Goal: Information Seeking & Learning: Learn about a topic

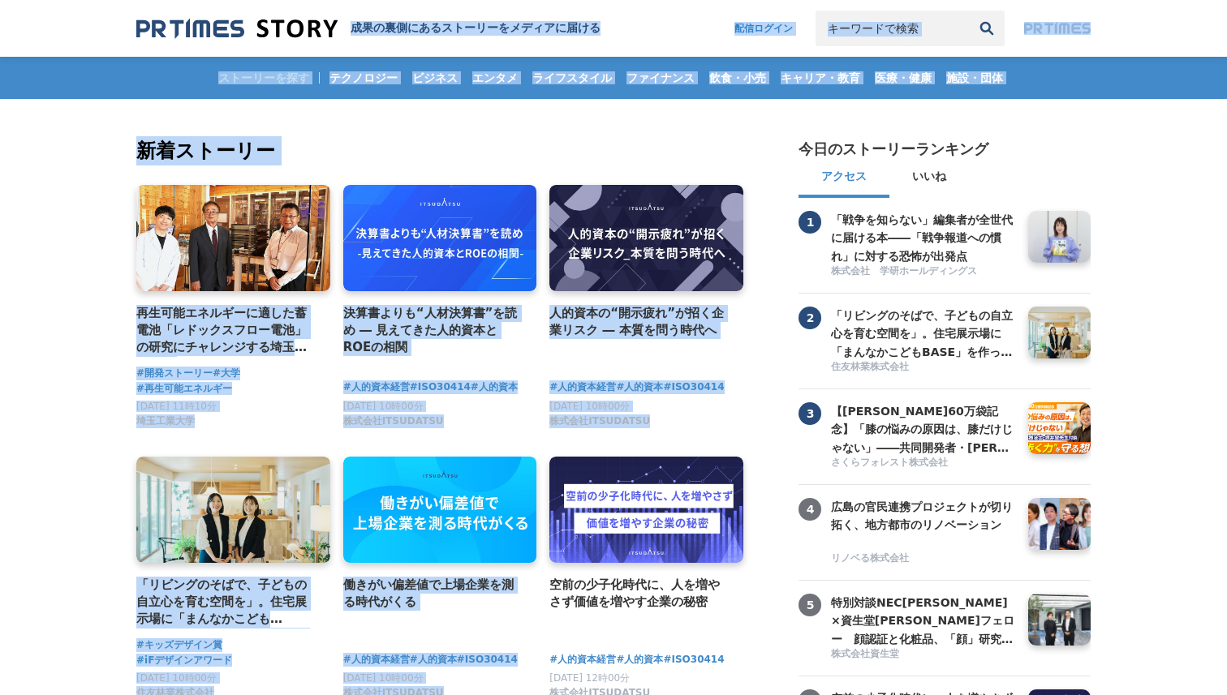
drag, startPoint x: 669, startPoint y: 451, endPoint x: 548, endPoint y: -16, distance: 483.0
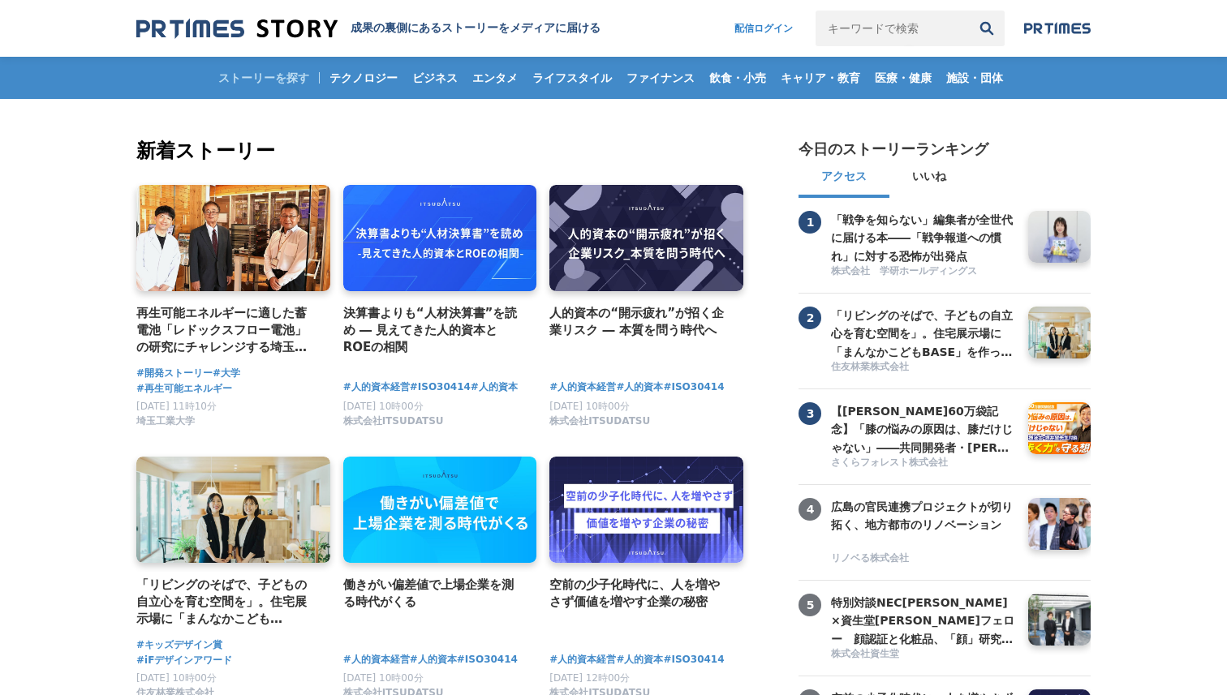
click at [506, 153] on h2 "新着ストーリー" at bounding box center [441, 150] width 610 height 29
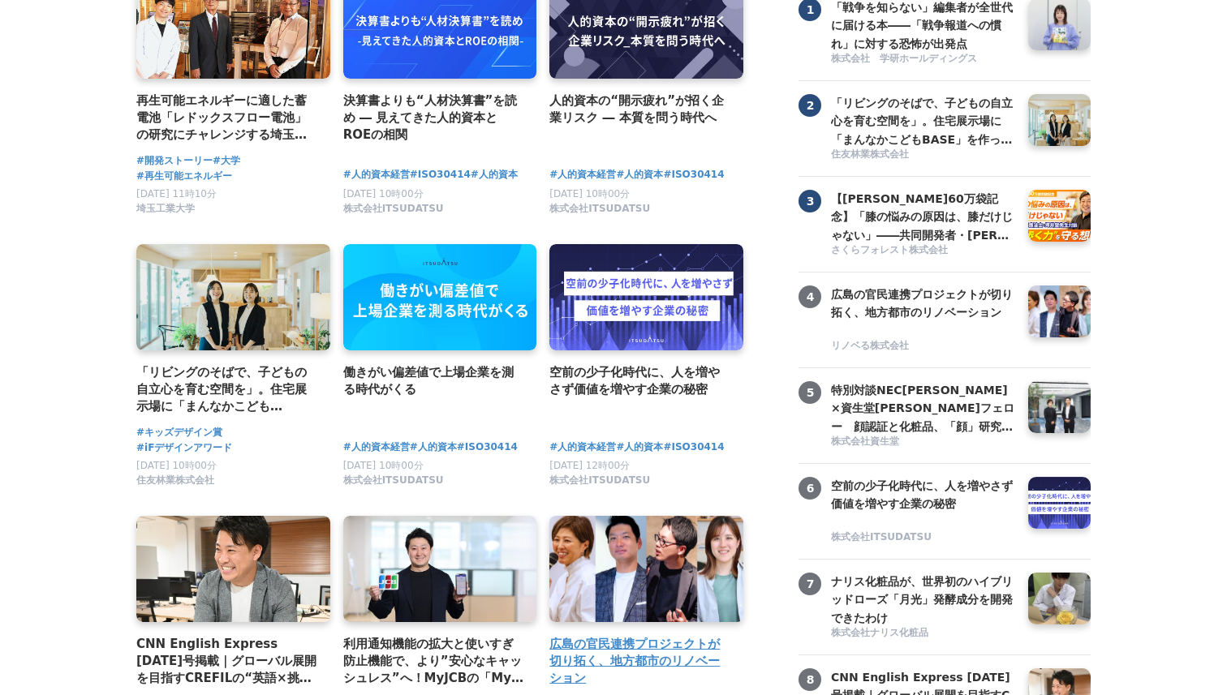
scroll to position [256, 0]
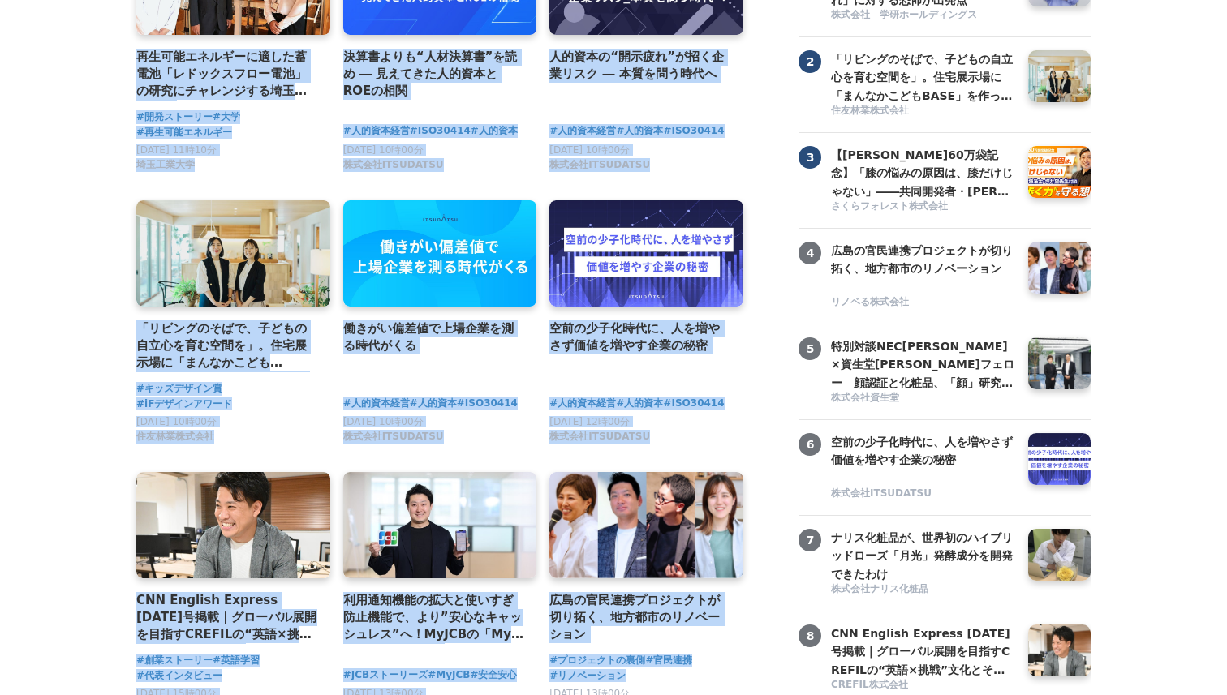
drag, startPoint x: 469, startPoint y: 158, endPoint x: 755, endPoint y: 686, distance: 599.8
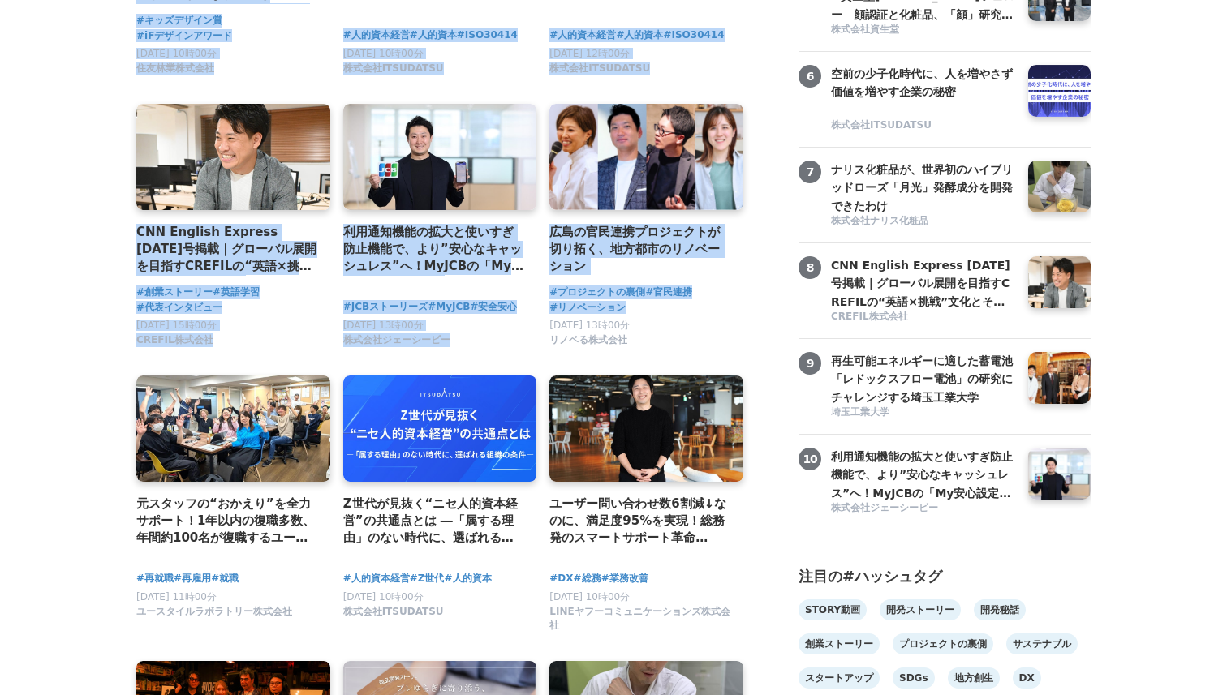
scroll to position [651, 0]
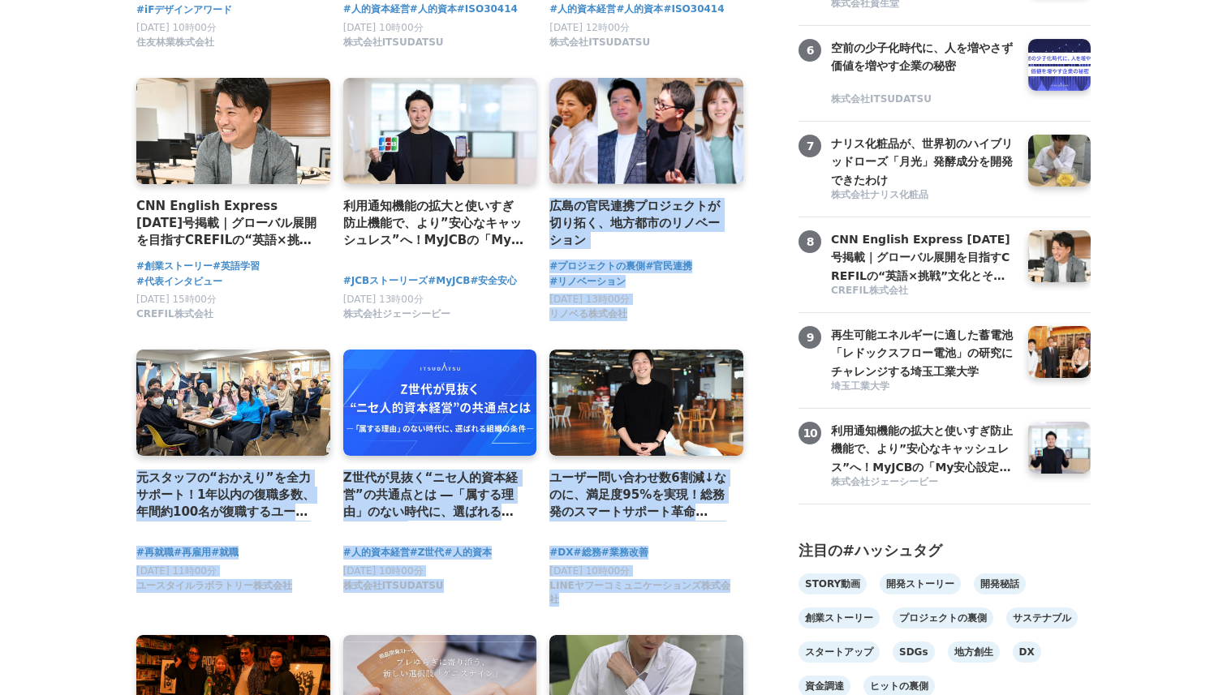
drag, startPoint x: 755, startPoint y: 623, endPoint x: 745, endPoint y: 123, distance: 500.8
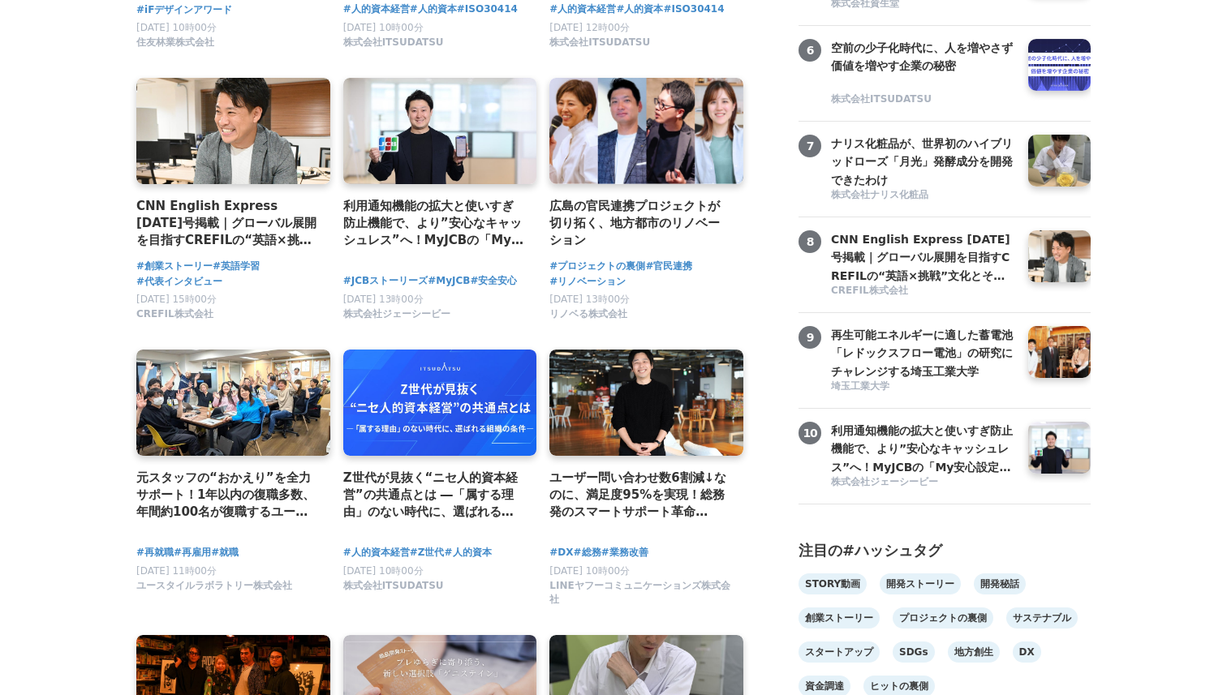
drag, startPoint x: 745, startPoint y: 123, endPoint x: 748, endPoint y: 80, distance: 42.3
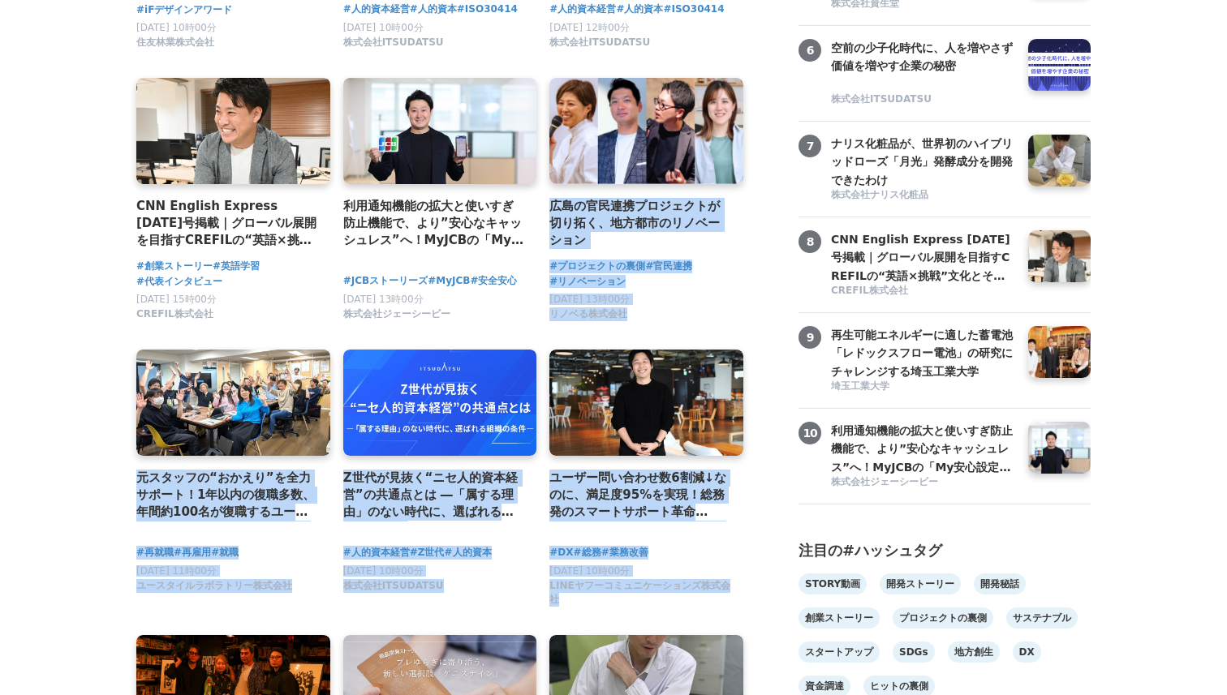
drag, startPoint x: 748, startPoint y: 80, endPoint x: 750, endPoint y: 614, distance: 533.9
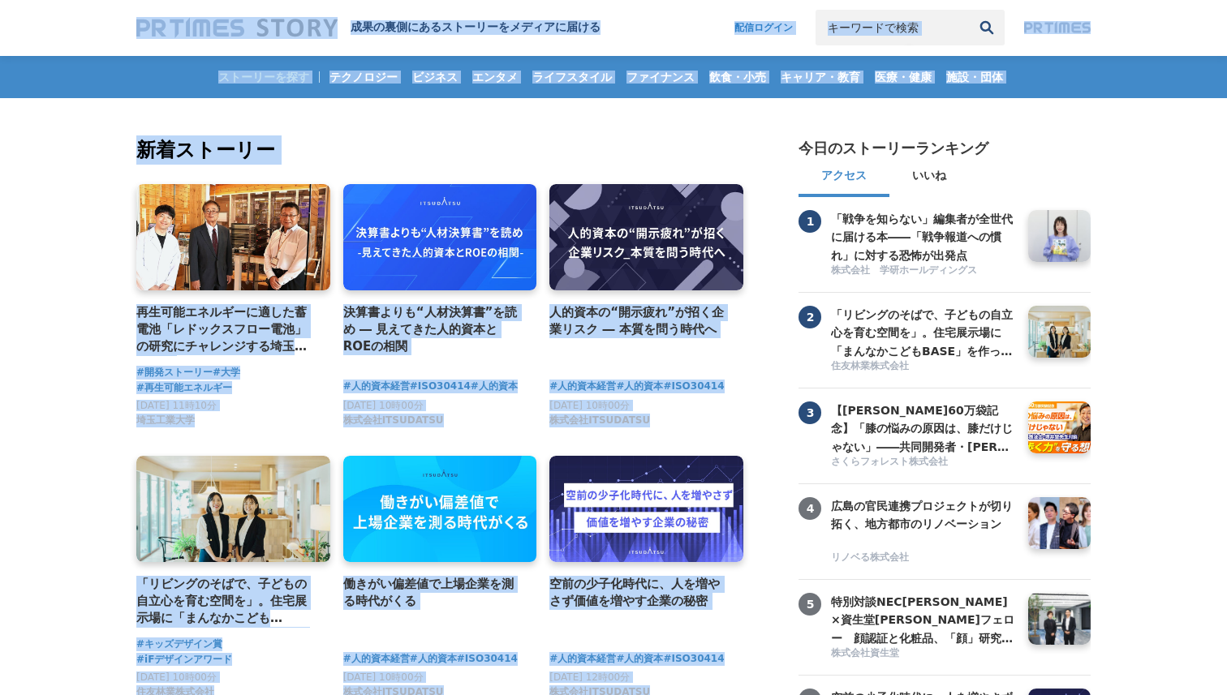
scroll to position [0, 0]
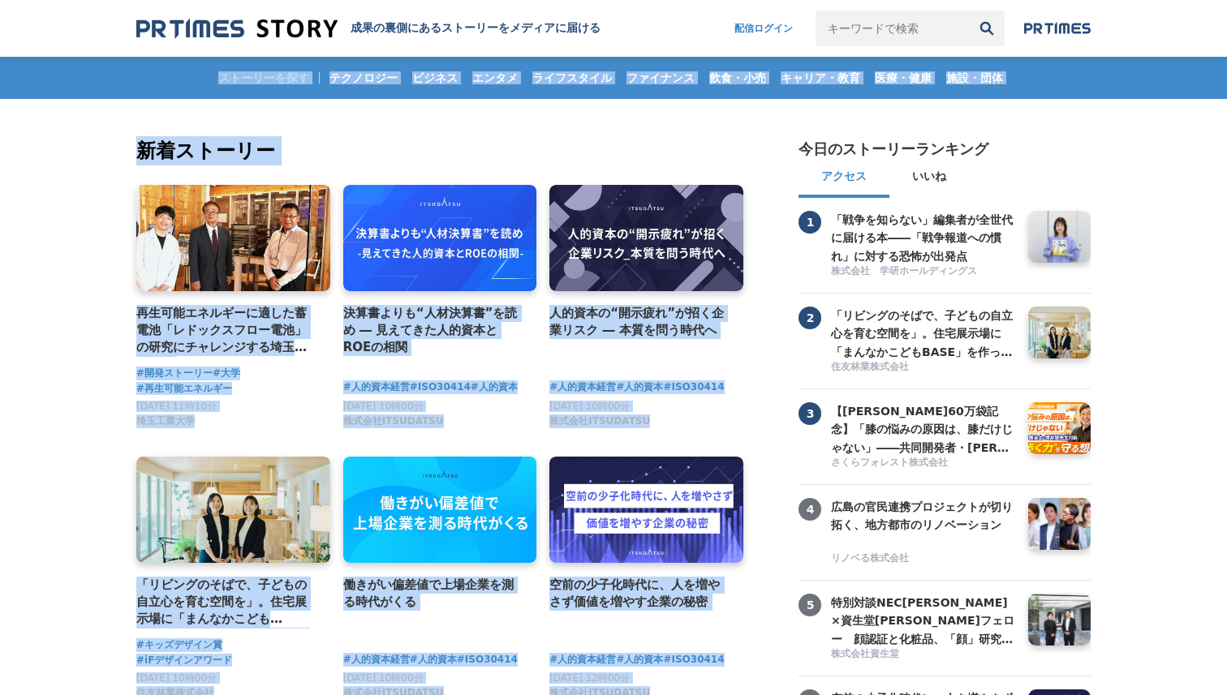
drag, startPoint x: 754, startPoint y: 290, endPoint x: 119, endPoint y: 74, distance: 670.5
click at [652, 143] on h2 "新着ストーリー" at bounding box center [441, 150] width 610 height 29
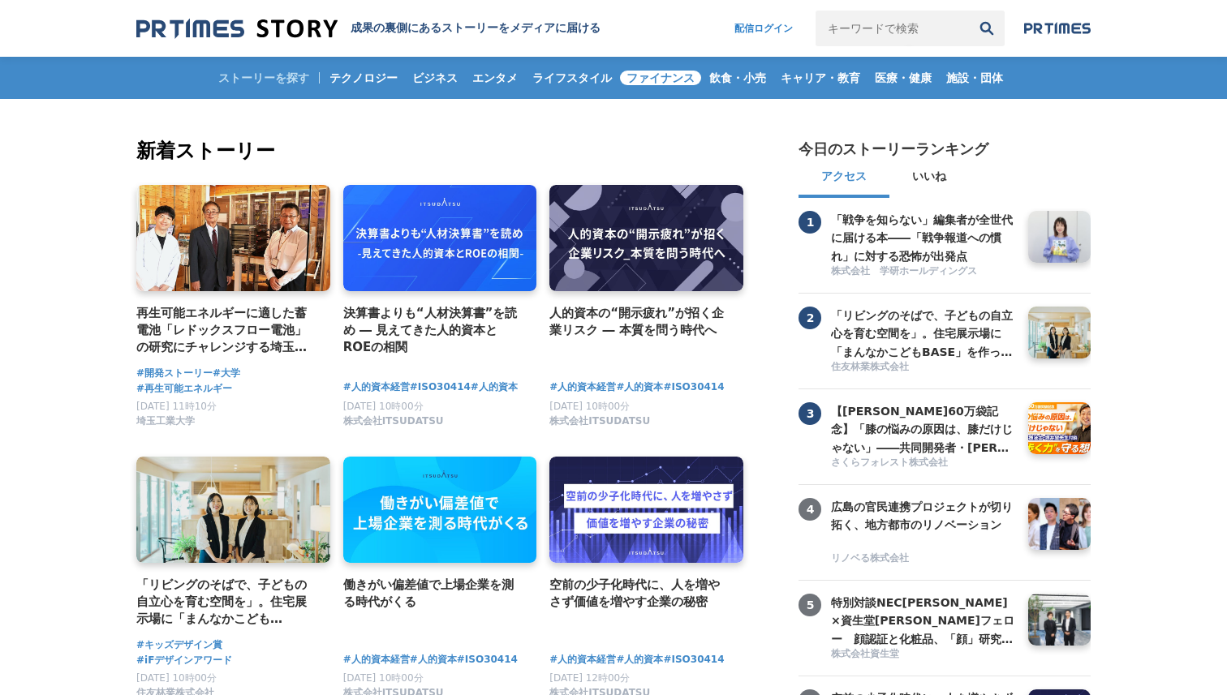
click at [669, 84] on span "ファイナンス" at bounding box center [660, 78] width 81 height 15
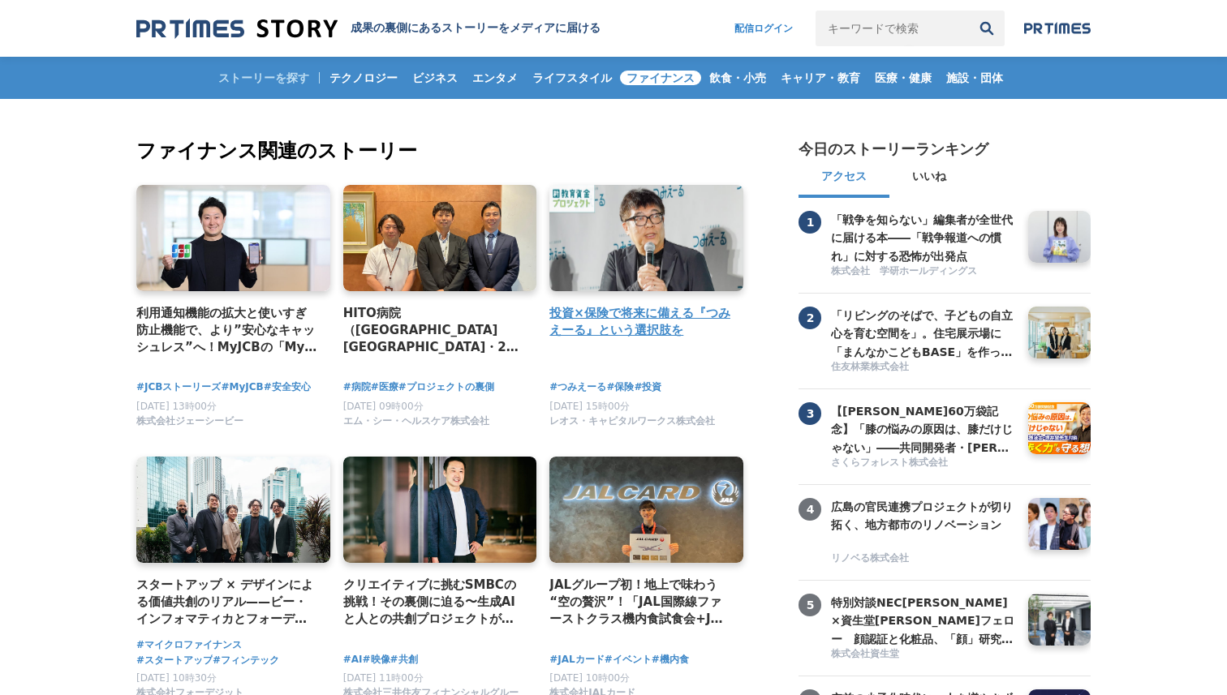
click at [553, 316] on h4 "投資×保険で将来に備える『つみえーる』という選択肢を" at bounding box center [639, 322] width 181 height 36
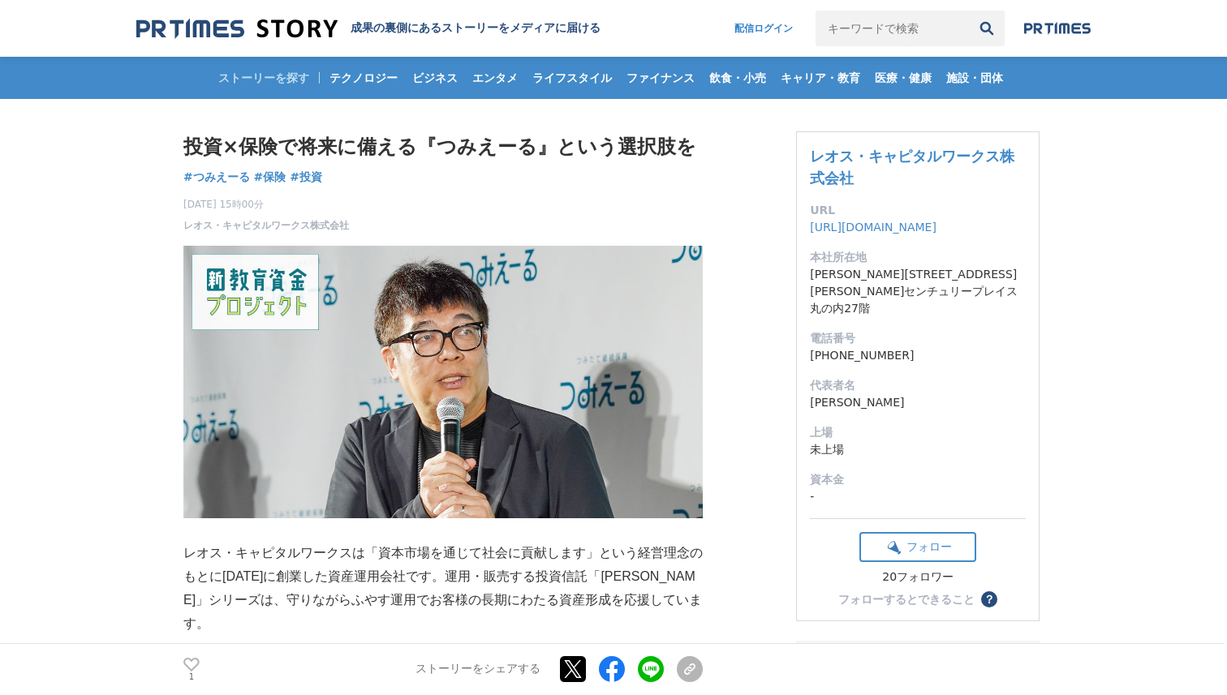
click at [297, 33] on img at bounding box center [236, 29] width 201 height 22
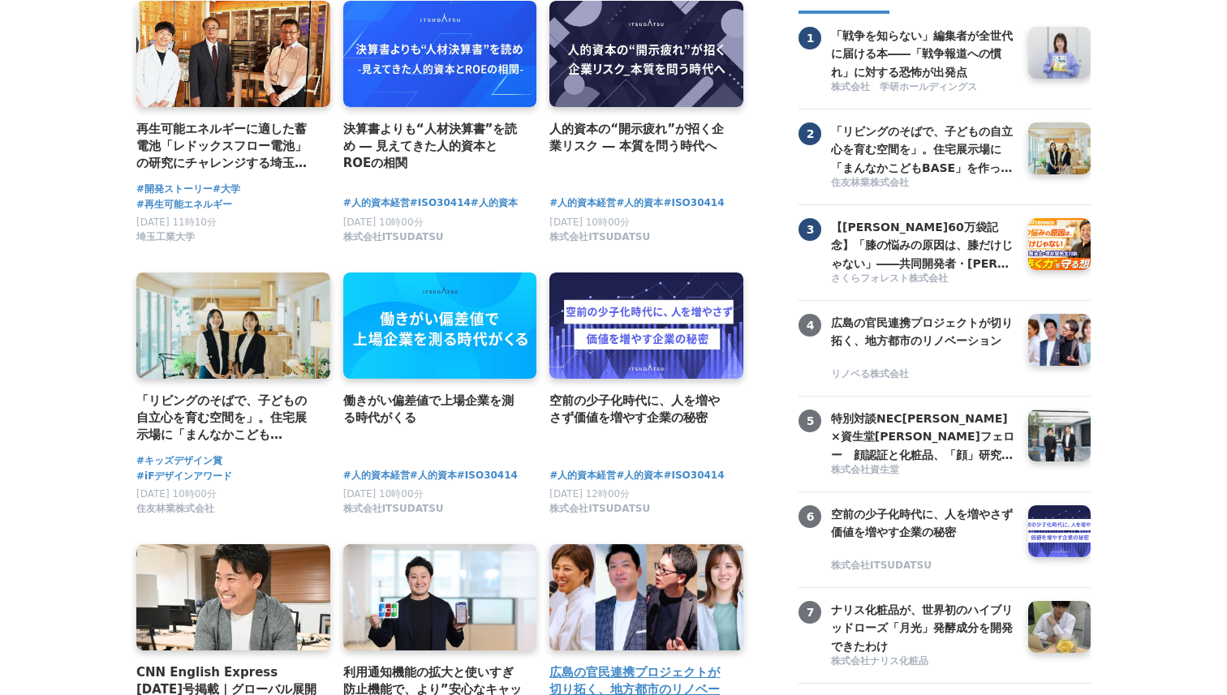
scroll to position [331, 0]
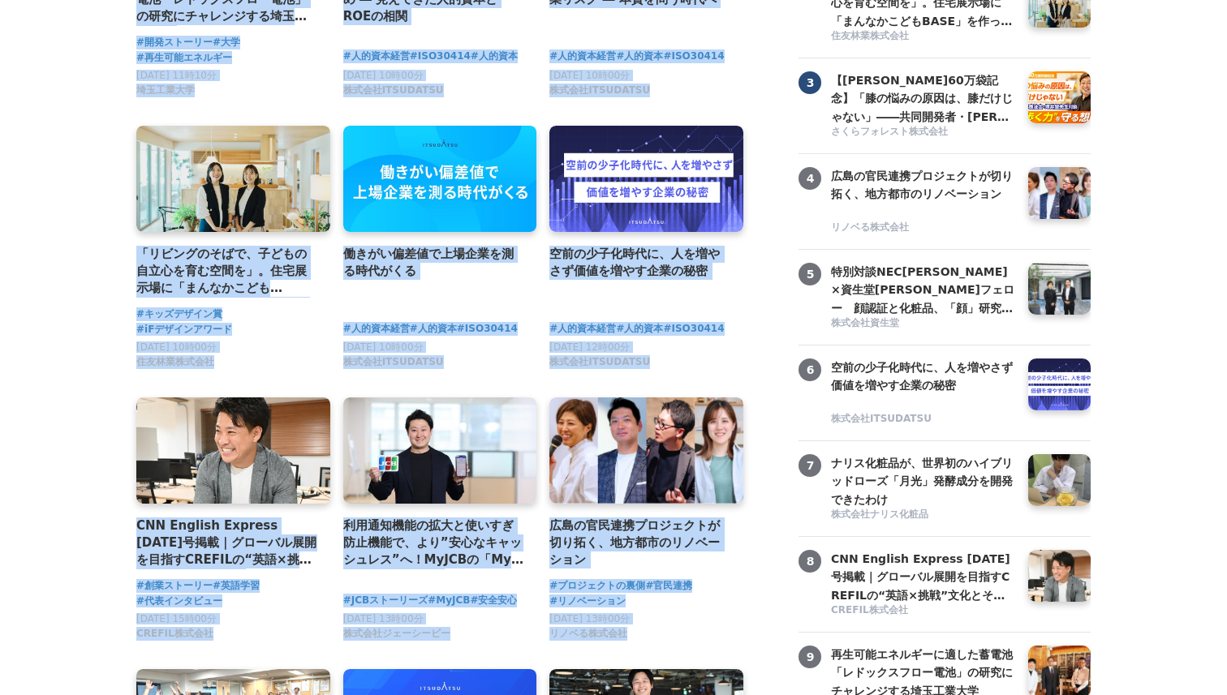
drag, startPoint x: 198, startPoint y: 104, endPoint x: 708, endPoint y: 671, distance: 762.5
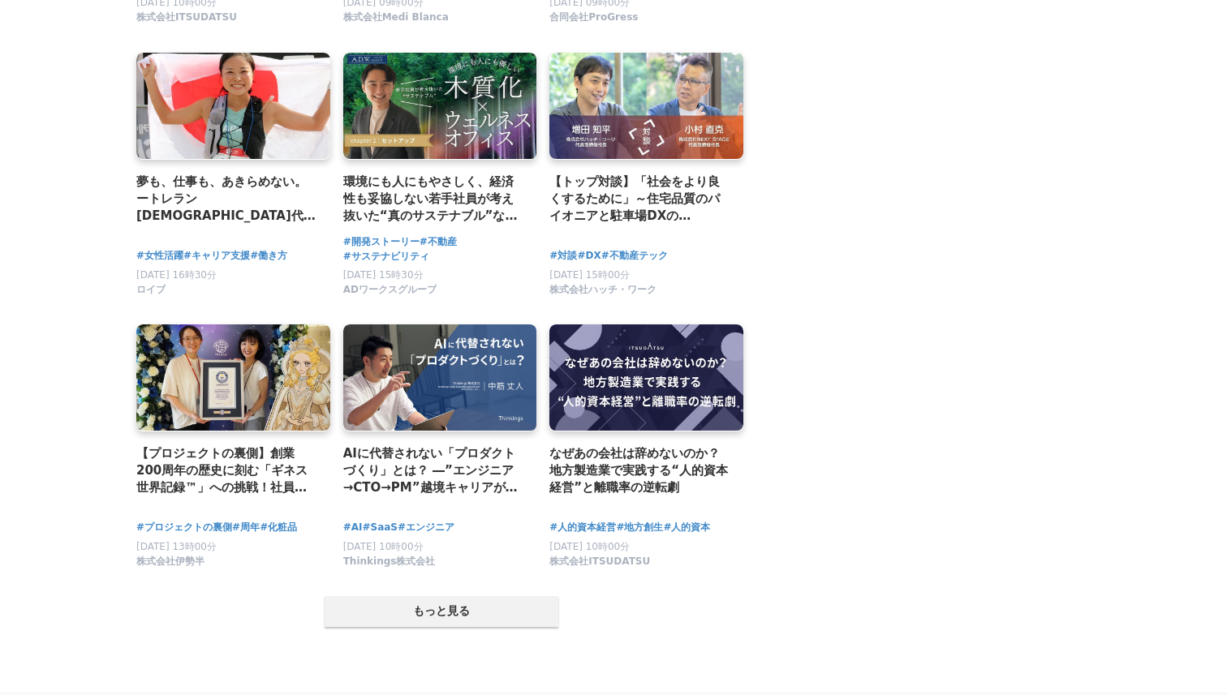
scroll to position [2868, 0]
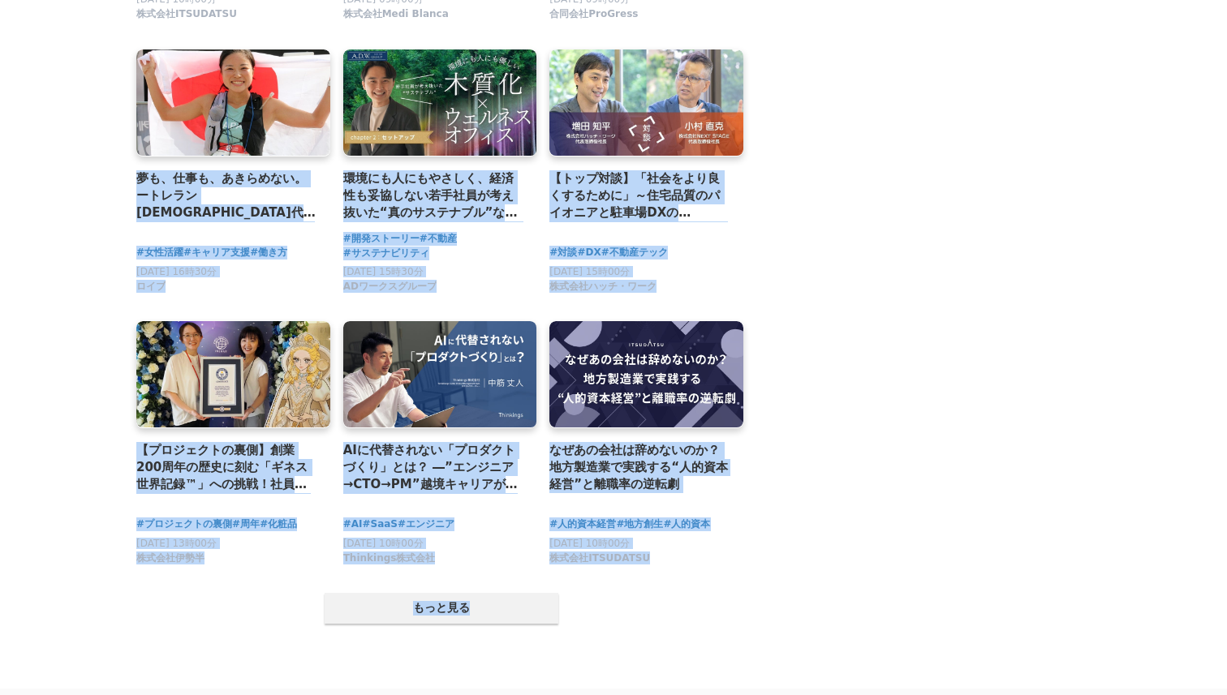
drag, startPoint x: 729, startPoint y: 643, endPoint x: 85, endPoint y: 144, distance: 814.9
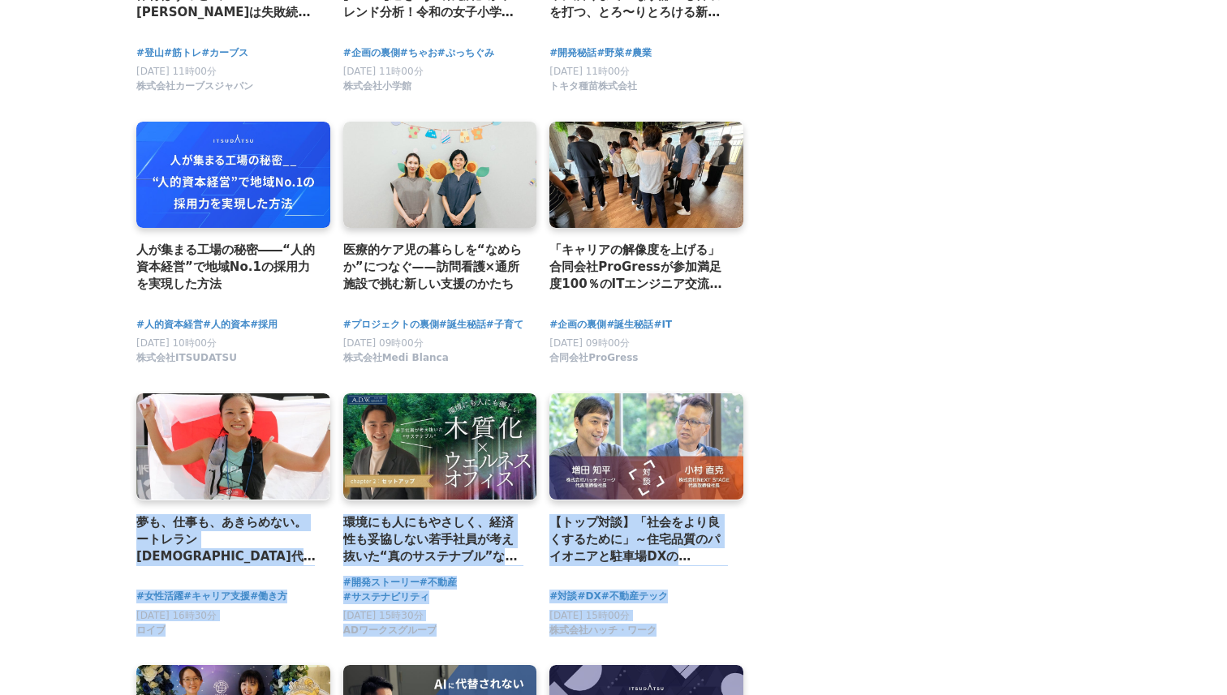
scroll to position [2316, 0]
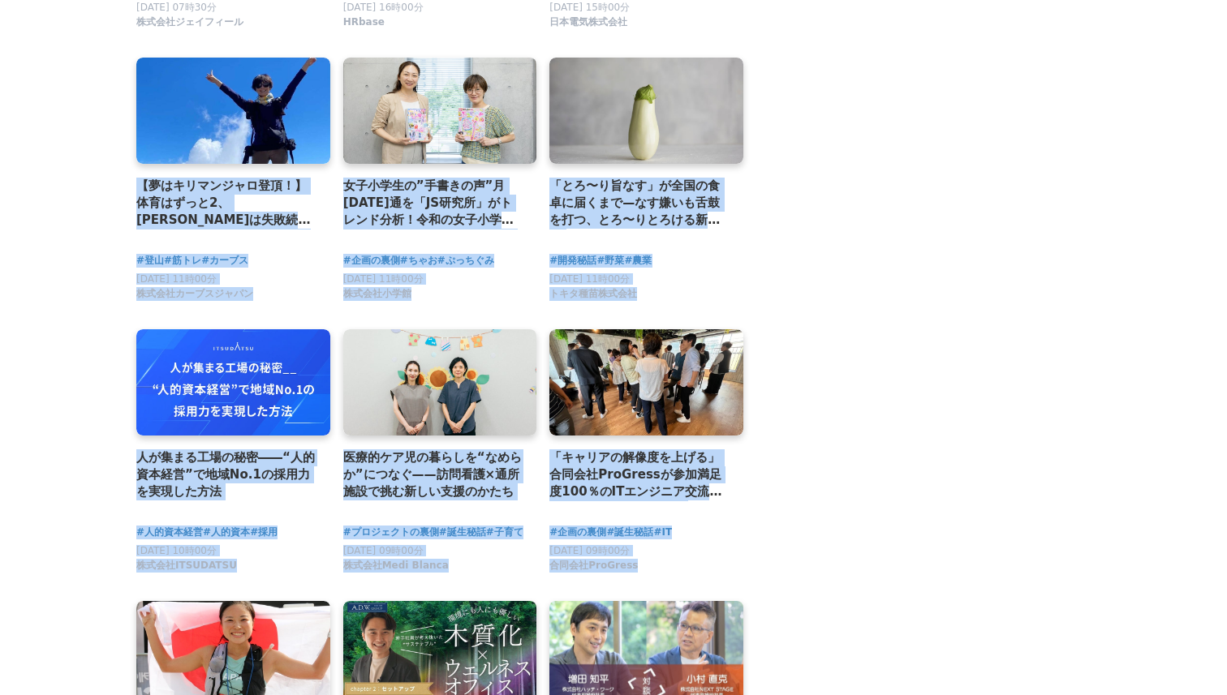
drag, startPoint x: 102, startPoint y: 138, endPoint x: 562, endPoint y: 625, distance: 669.8
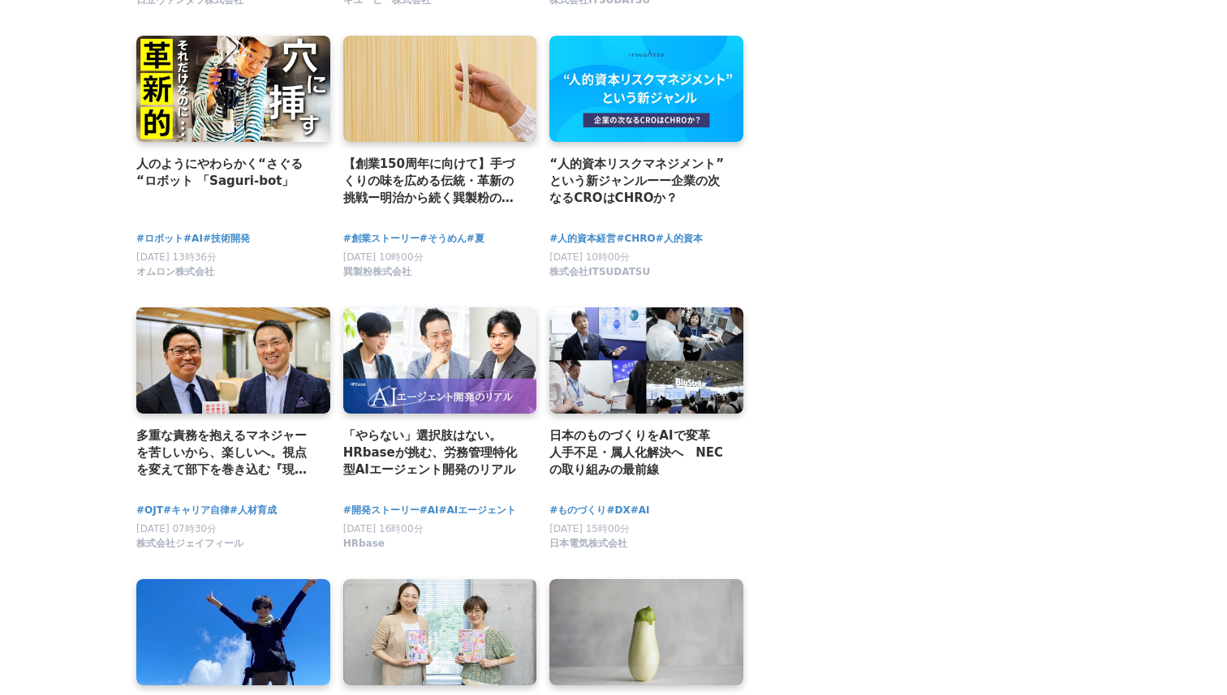
scroll to position [1782, 0]
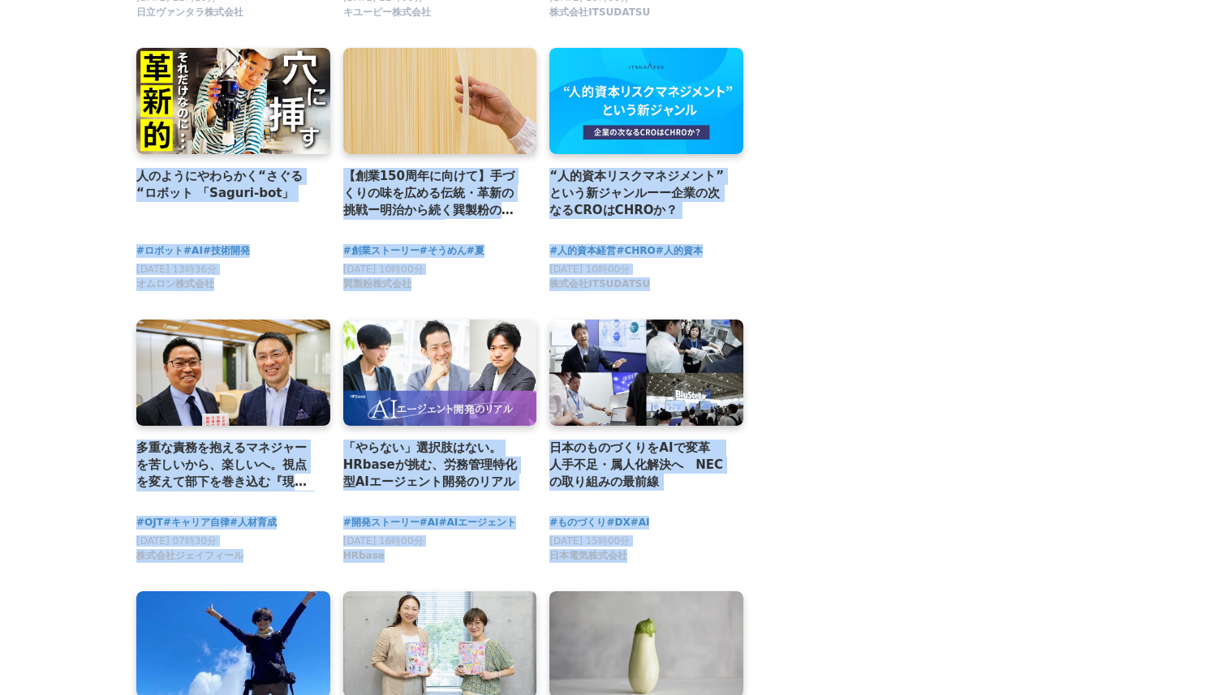
drag, startPoint x: 689, startPoint y: 578, endPoint x: 122, endPoint y: 182, distance: 691.7
click at [122, 182] on main "新着ストーリー 再生可能エネルギーに適した蓄電池「レドックスフロー電池」の研究にチャレンジする埼玉工業大学 #開発ストーリー #DX" at bounding box center [613, 45] width 1227 height 3457
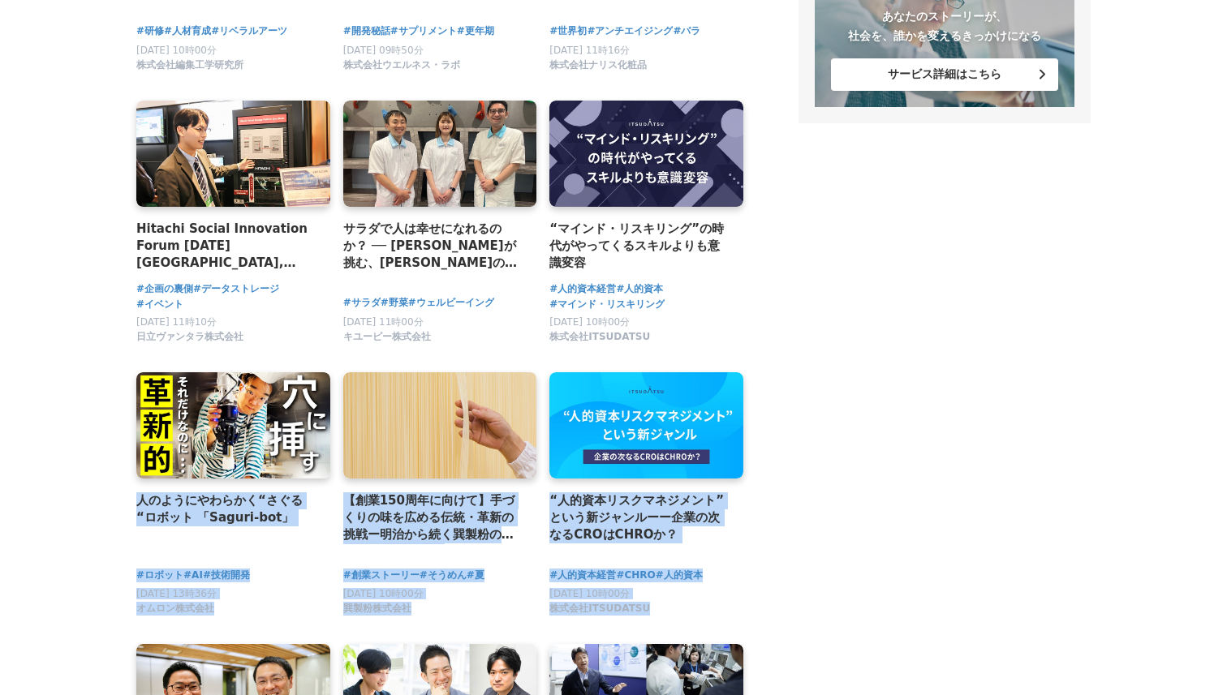
scroll to position [1449, 0]
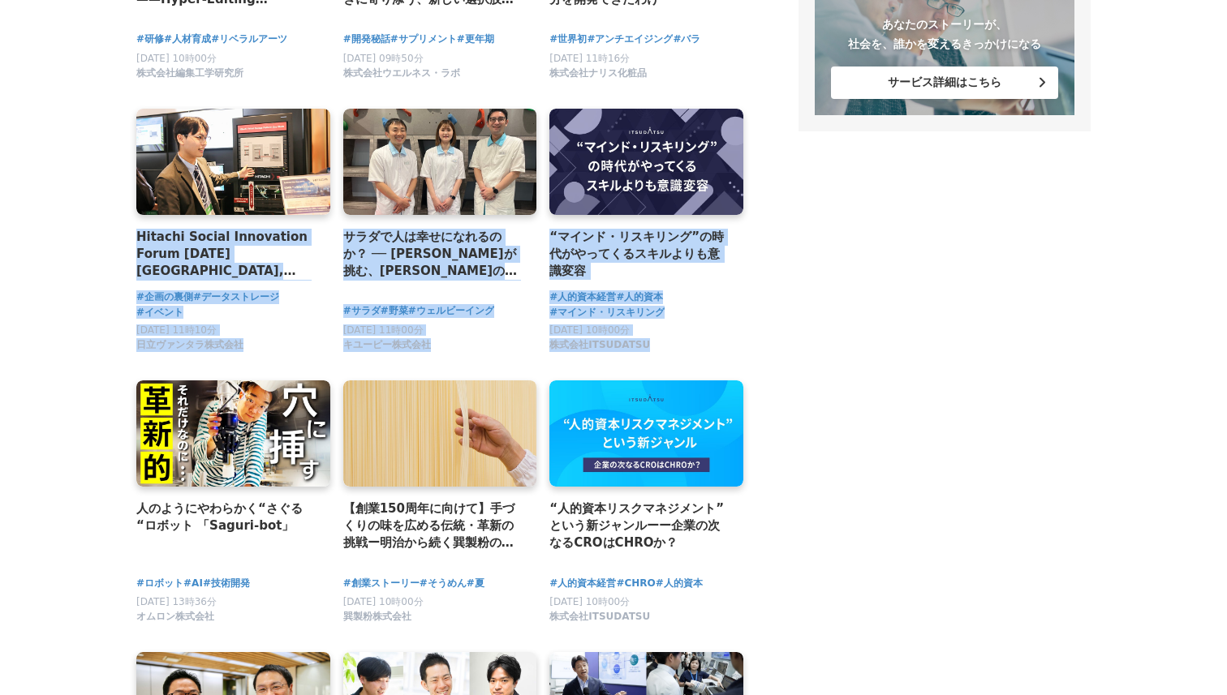
drag, startPoint x: 713, startPoint y: 372, endPoint x: 131, endPoint y: 127, distance: 632.4
click at [131, 127] on main "新着ストーリー 再生可能エネルギーに適した蓄電池「レドックスフロー電池」の研究にチャレンジする埼玉工業大学 #開発ストーリー #DX" at bounding box center [613, 378] width 1227 height 3457
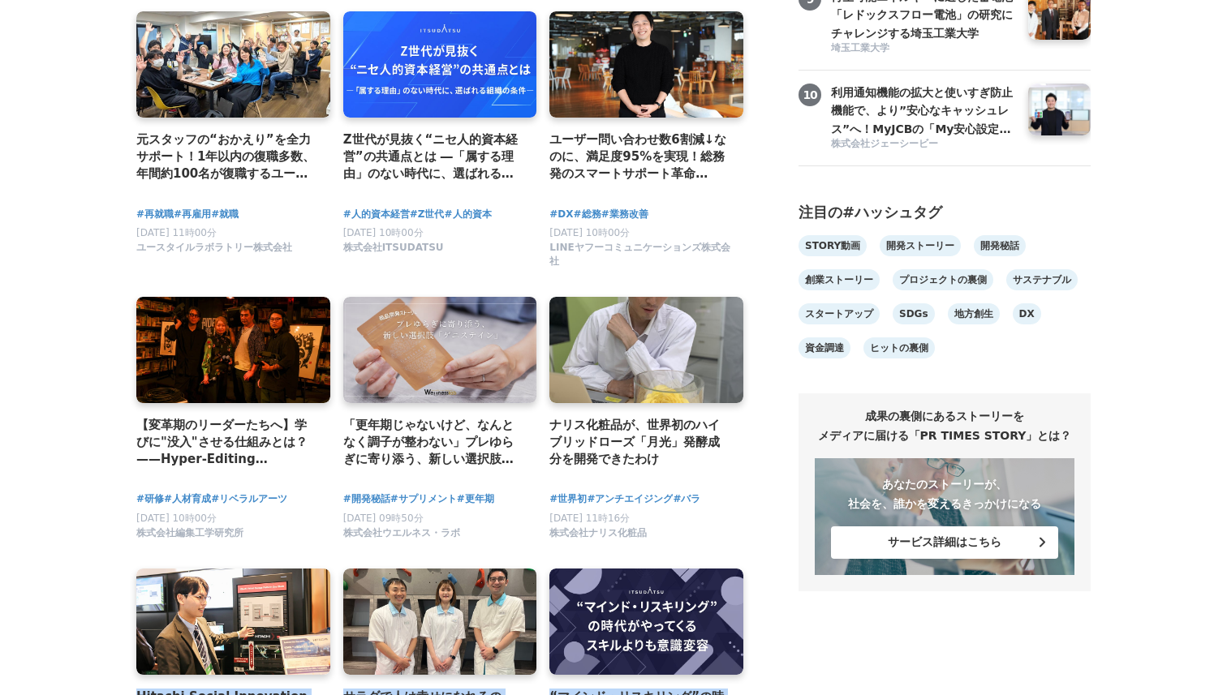
scroll to position [949, 0]
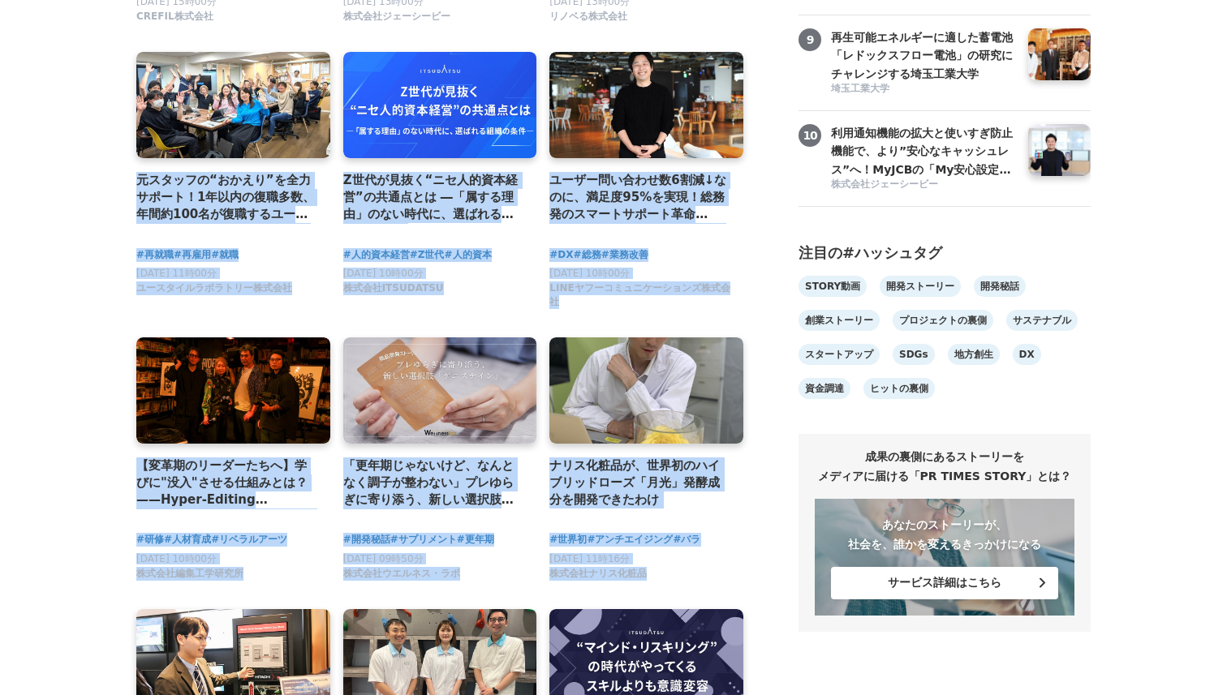
drag, startPoint x: 101, startPoint y: 103, endPoint x: 341, endPoint y: 616, distance: 566.3
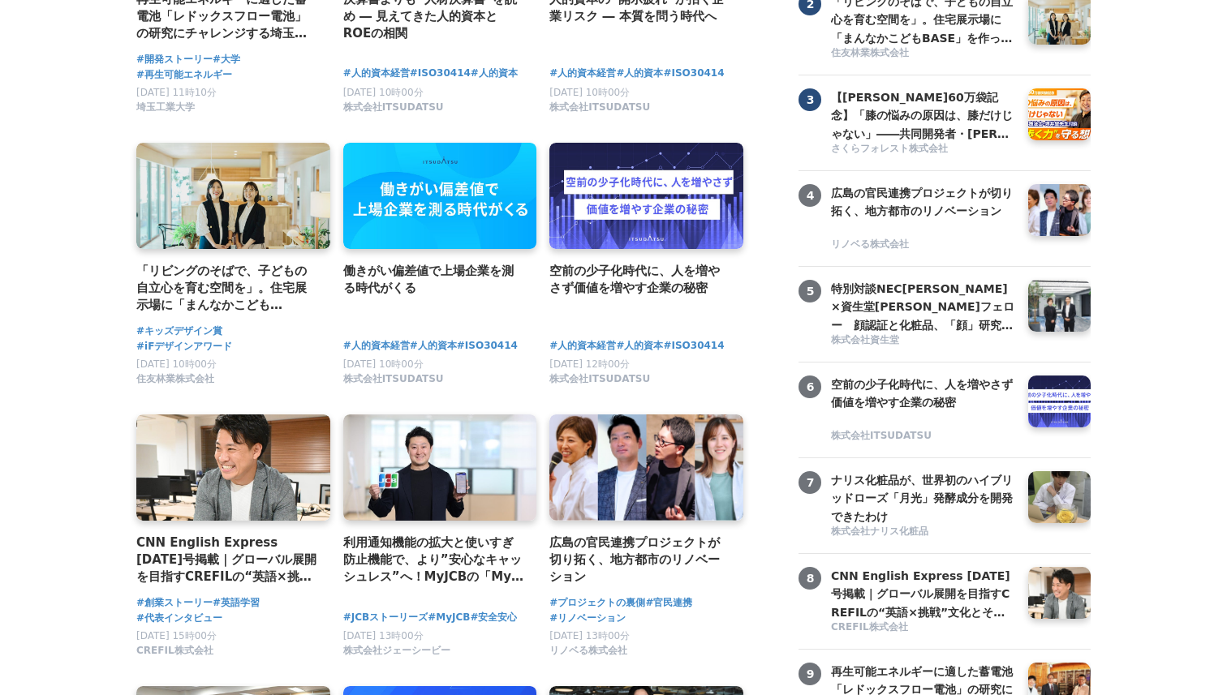
scroll to position [326, 0]
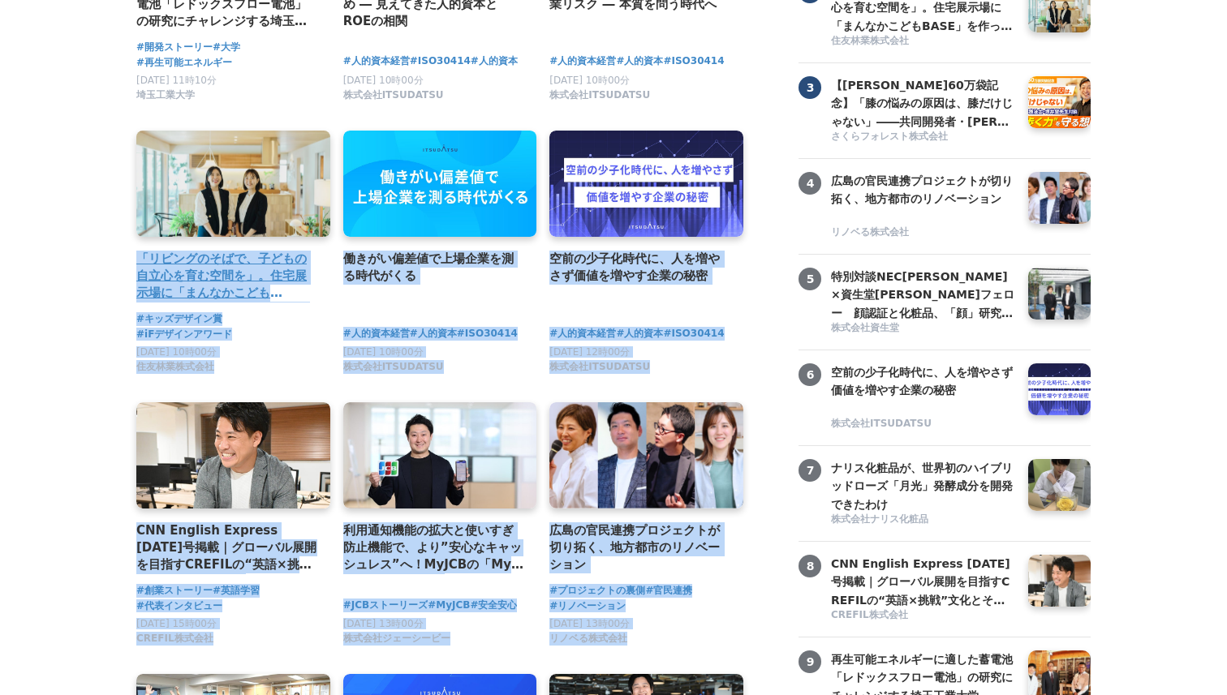
drag, startPoint x: 755, startPoint y: 648, endPoint x: 151, endPoint y: 185, distance: 761.1
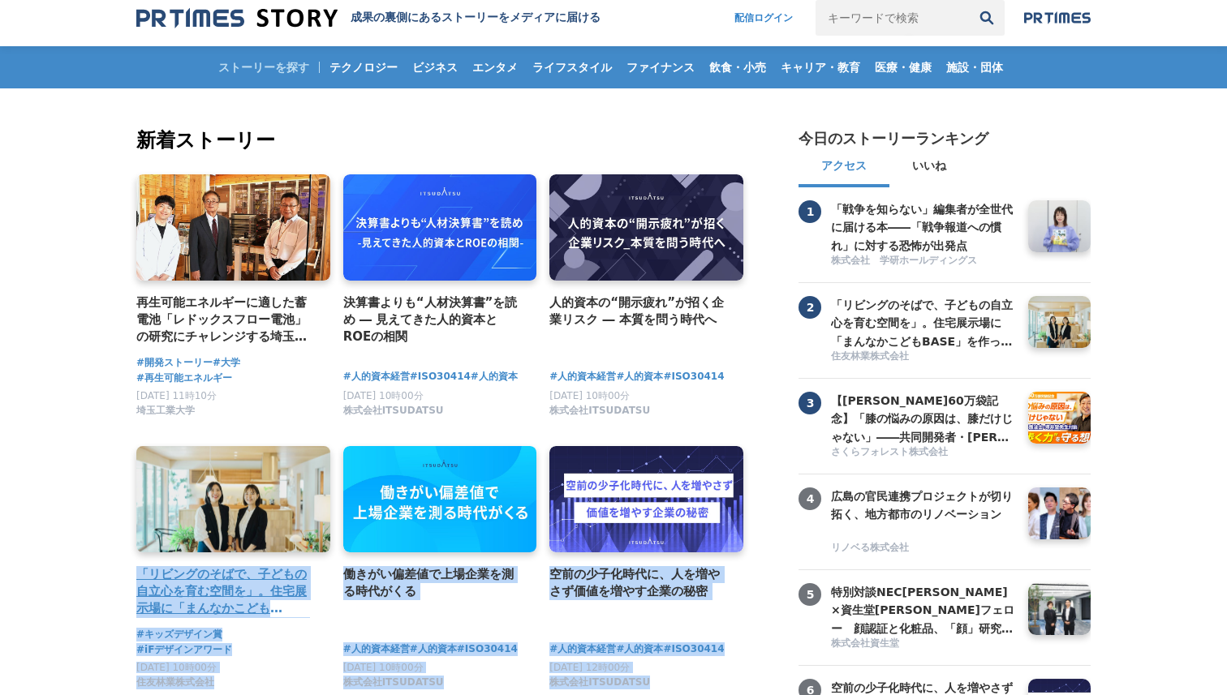
scroll to position [0, 0]
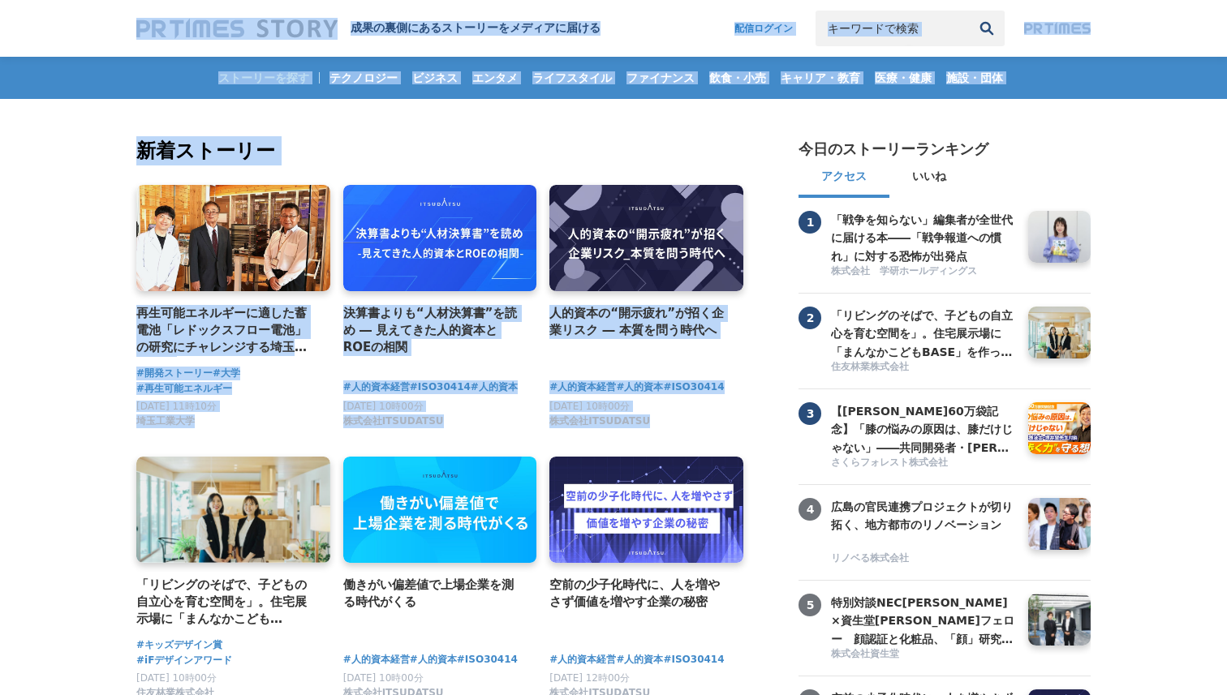
drag, startPoint x: 678, startPoint y: 423, endPoint x: 131, endPoint y: 11, distance: 684.4
click at [205, 142] on h2 "新着ストーリー" at bounding box center [441, 150] width 610 height 29
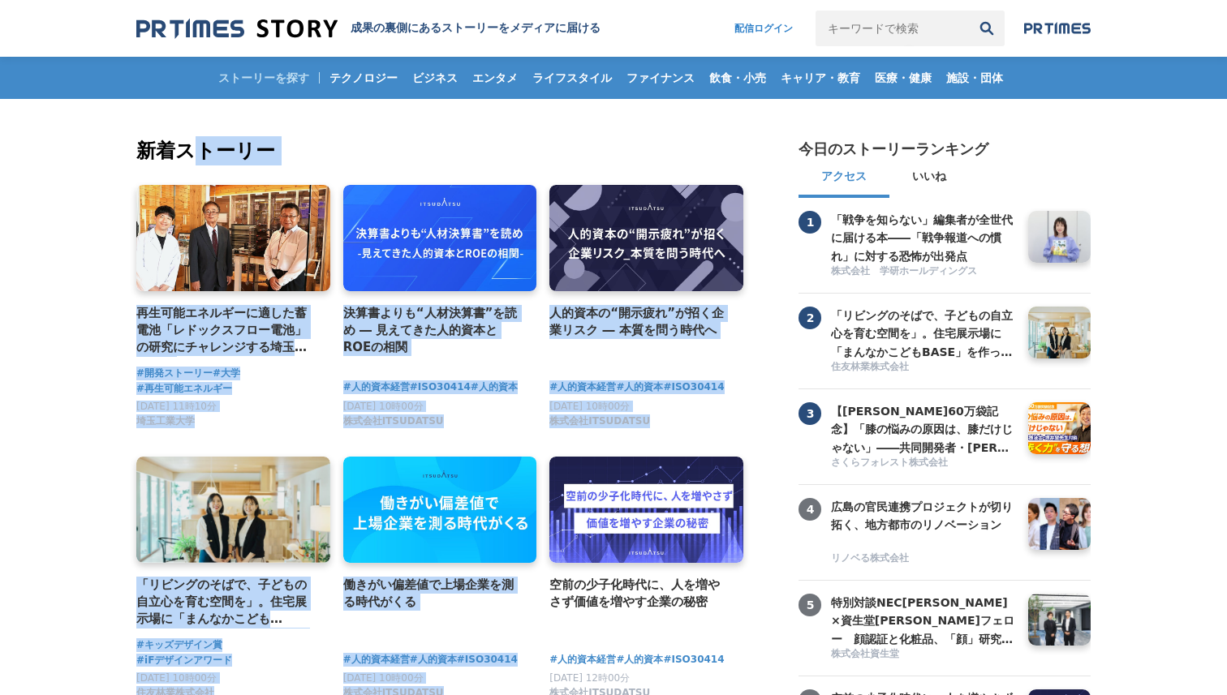
drag, startPoint x: 204, startPoint y: 147, endPoint x: 626, endPoint y: 454, distance: 522.3
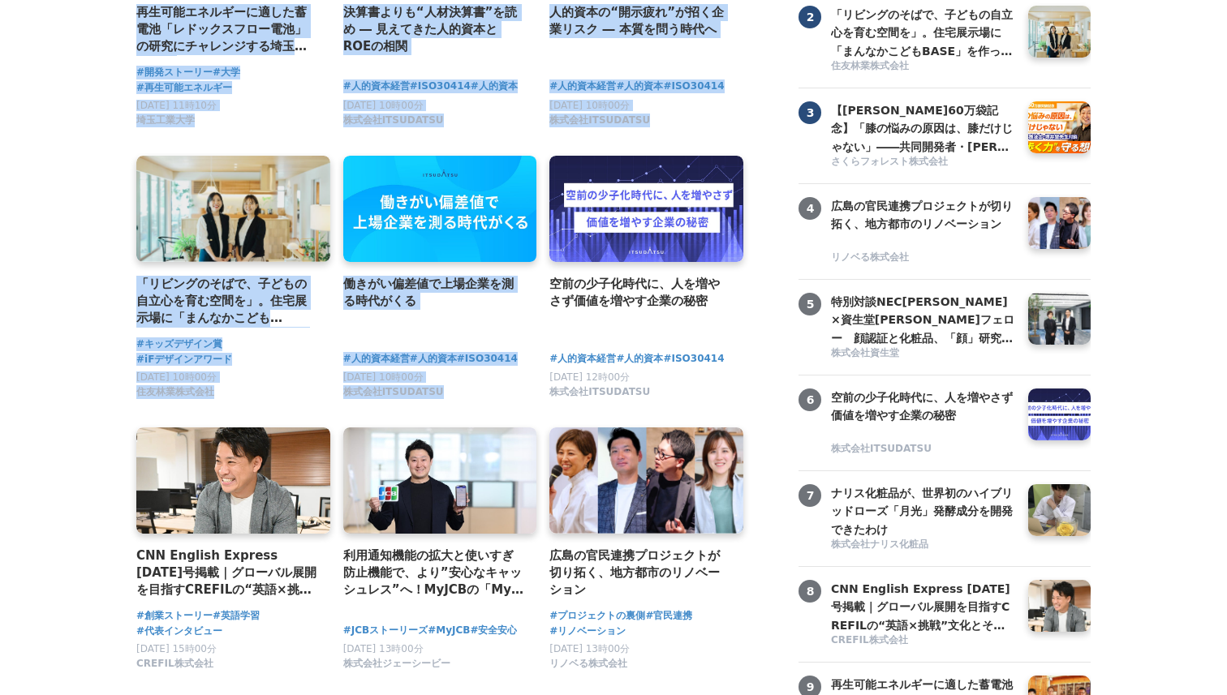
scroll to position [295, 0]
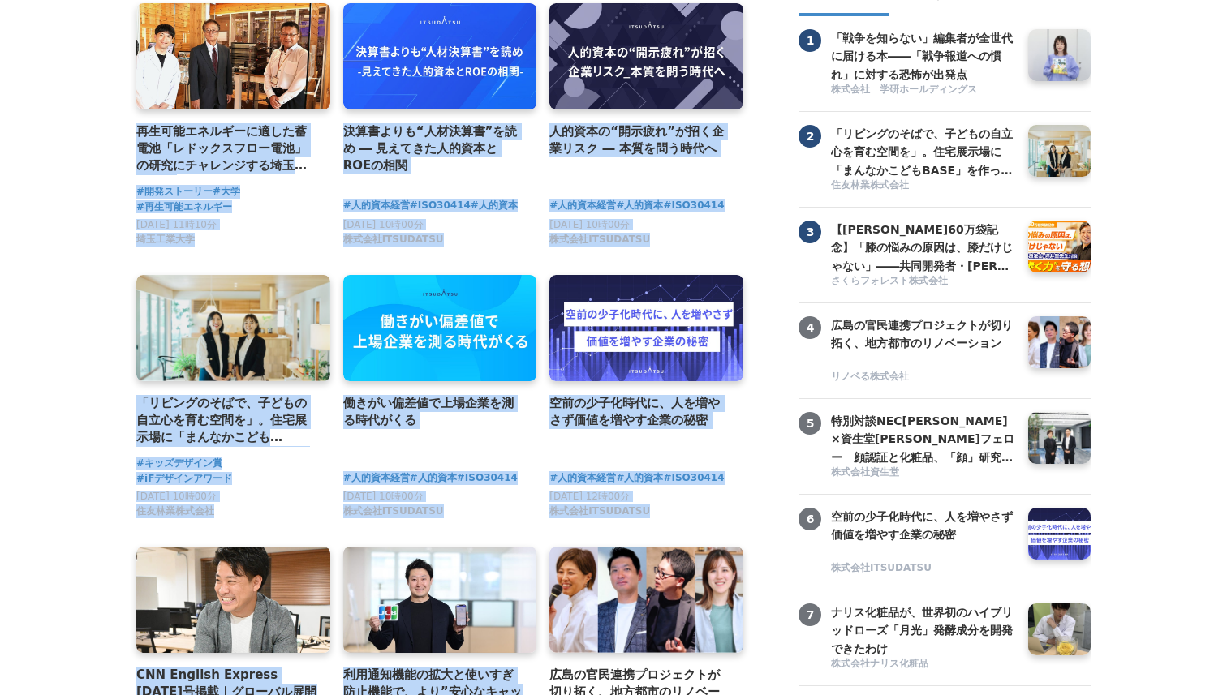
scroll to position [0, 0]
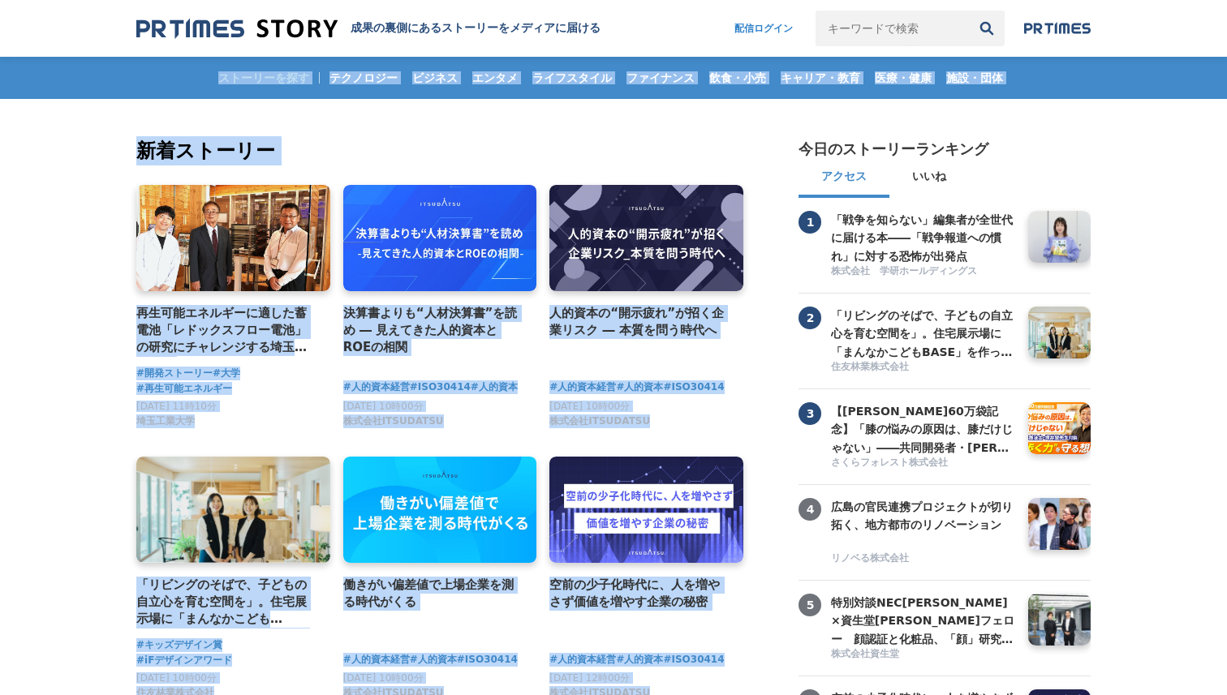
drag, startPoint x: 752, startPoint y: 423, endPoint x: 145, endPoint y: 74, distance: 700.1
click at [344, 148] on h2 "新着ストーリー" at bounding box center [441, 150] width 610 height 29
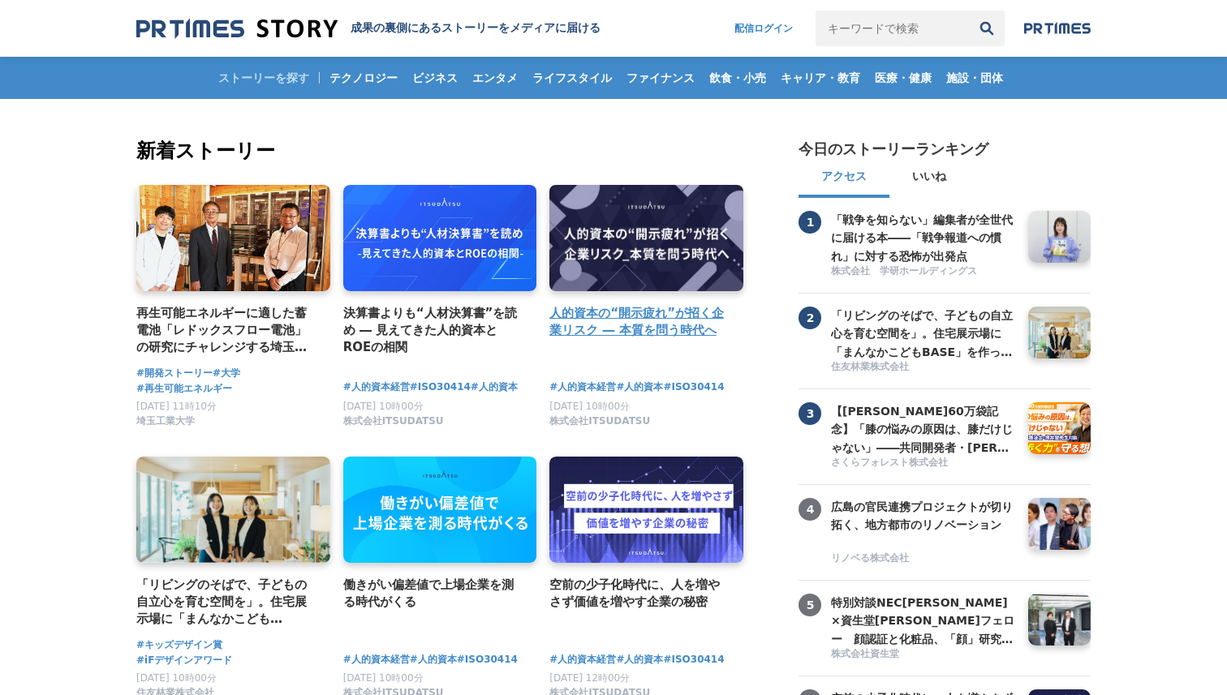
click at [592, 269] on link at bounding box center [646, 239] width 204 height 112
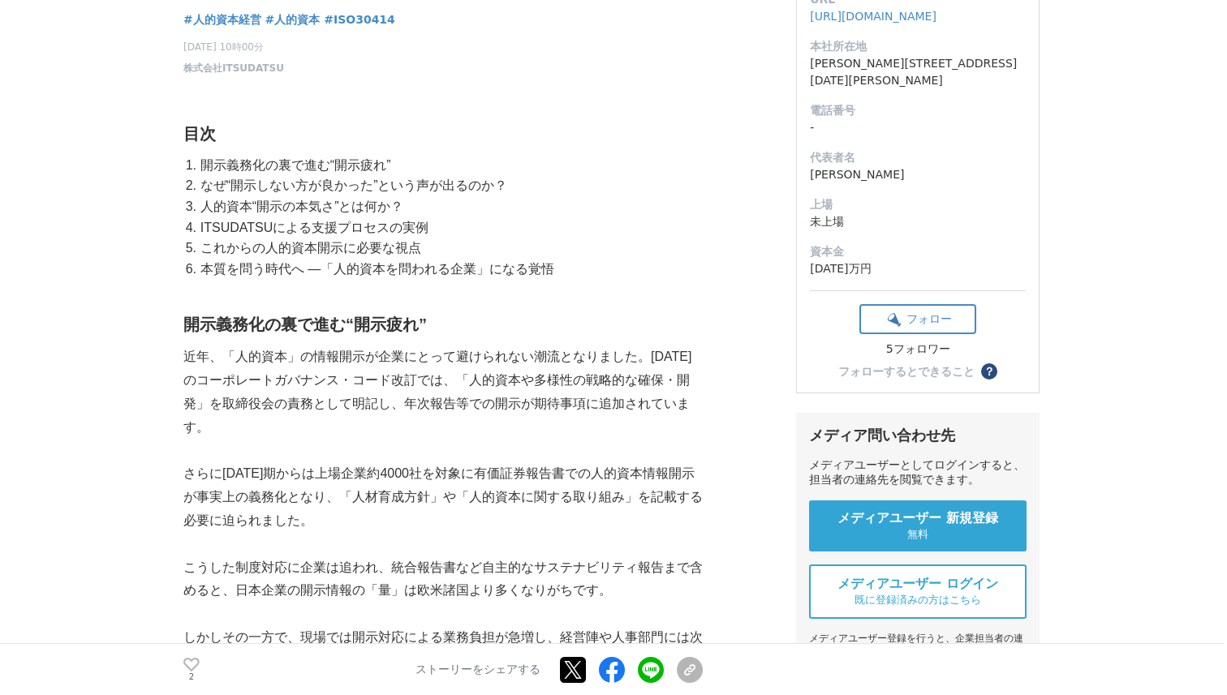
scroll to position [206, 0]
